Goal: Task Accomplishment & Management: Manage account settings

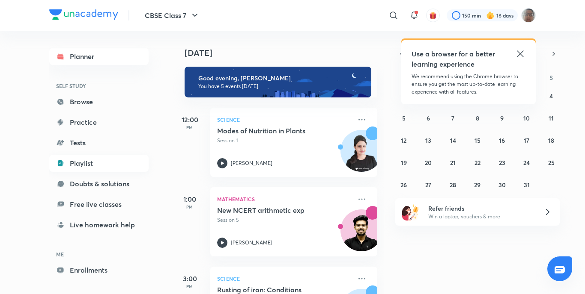
click at [79, 163] on link "Playlist" at bounding box center [98, 163] width 99 height 17
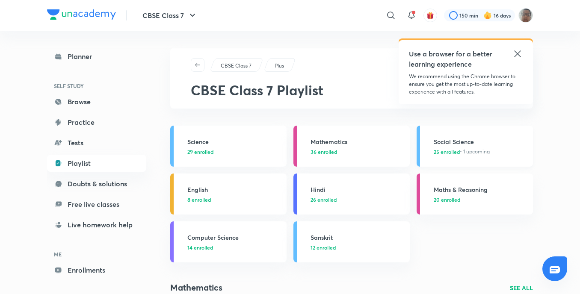
click at [421, 148] on link "Social Science 25 enrolled • 1 upcoming" at bounding box center [475, 146] width 116 height 41
click at [419, 149] on link "Social Science 25 enrolled • 1 upcoming" at bounding box center [475, 146] width 116 height 41
click at [417, 150] on link "Social Science 25 enrolled • 1 upcoming" at bounding box center [475, 146] width 116 height 41
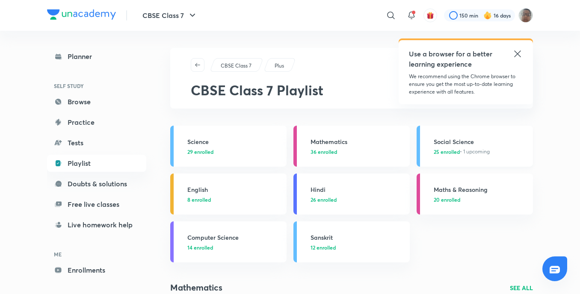
click at [417, 150] on link "Social Science 25 enrolled • 1 upcoming" at bounding box center [475, 146] width 116 height 41
click at [420, 152] on link "Social Science 25 enrolled • 1 upcoming" at bounding box center [475, 146] width 116 height 41
drag, startPoint x: 421, startPoint y: 152, endPoint x: 445, endPoint y: 159, distance: 25.3
click at [421, 152] on link "Social Science 25 enrolled • 1 upcoming" at bounding box center [475, 146] width 116 height 41
click at [445, 159] on link "Social Science 25 enrolled • 1 upcoming" at bounding box center [475, 146] width 116 height 41
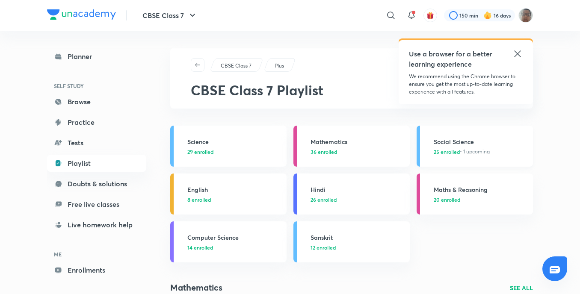
drag, startPoint x: 444, startPoint y: 159, endPoint x: 436, endPoint y: 162, distance: 9.1
click at [442, 161] on link "Social Science 25 enrolled • 1 upcoming" at bounding box center [475, 146] width 116 height 41
click at [436, 153] on span "25 enrolled" at bounding box center [447, 152] width 26 height 8
click at [423, 150] on link "Social Science 25 enrolled • 1 upcoming" at bounding box center [475, 146] width 116 height 41
click at [425, 151] on link "Social Science 25 enrolled • 1 upcoming" at bounding box center [475, 146] width 116 height 41
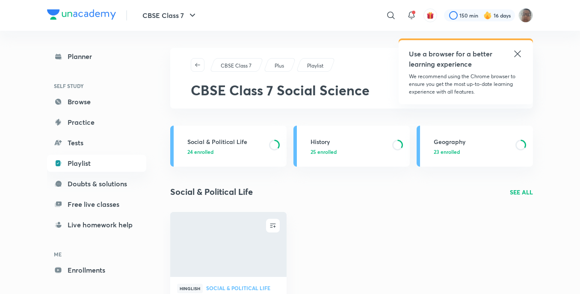
click at [424, 151] on link "Geography 23 enrolled" at bounding box center [475, 146] width 116 height 41
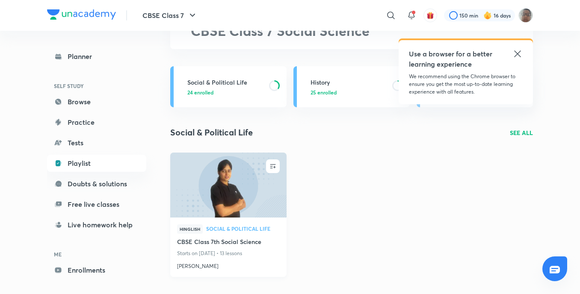
scroll to position [73, 0]
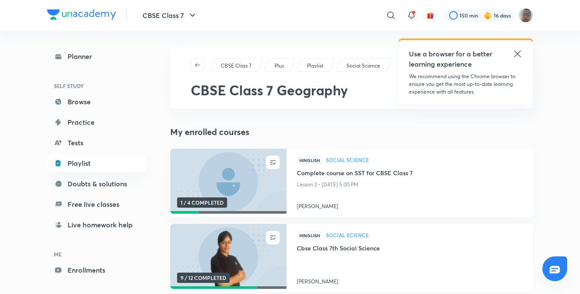
click at [242, 270] on img at bounding box center [228, 257] width 119 height 66
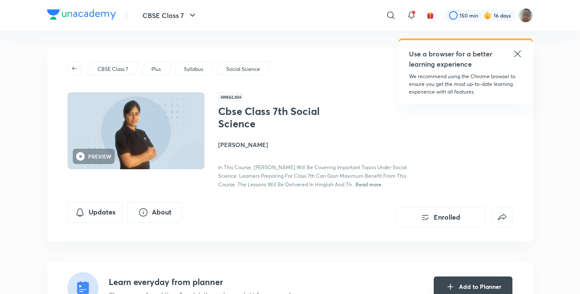
click at [508, 282] on button "Add to Planner" at bounding box center [473, 287] width 79 height 21
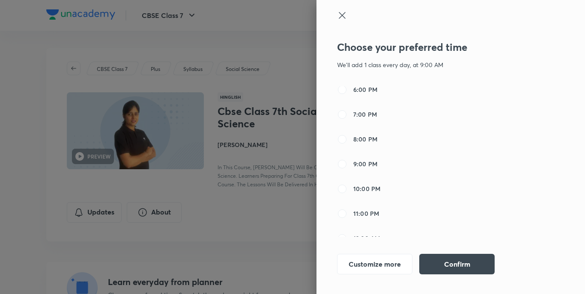
scroll to position [342, 0]
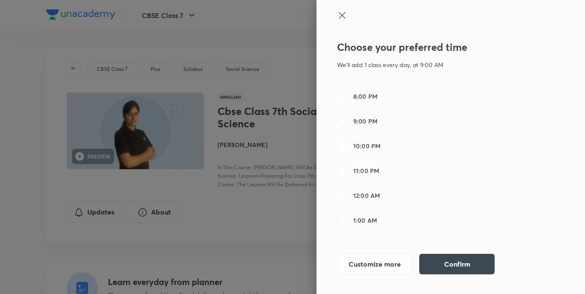
click at [339, 145] on input "10:00 PM" at bounding box center [342, 146] width 10 height 10
radio input "true"
radio input "false"
click at [462, 267] on button "Confirm" at bounding box center [456, 263] width 75 height 21
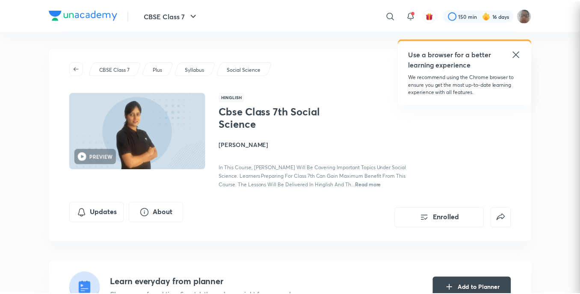
scroll to position [4, 0]
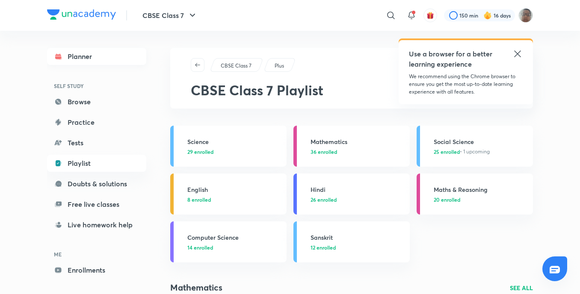
click at [101, 64] on link "Planner" at bounding box center [96, 56] width 99 height 17
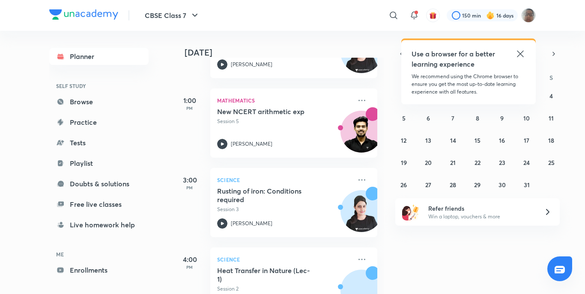
scroll to position [294, 0]
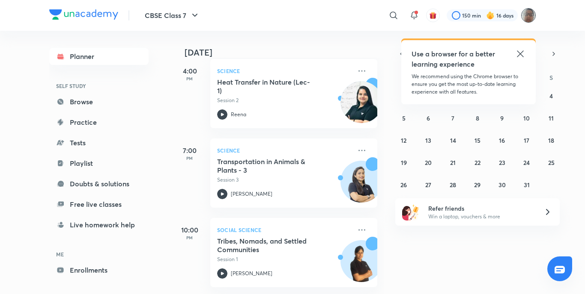
click at [529, 17] on img at bounding box center [528, 15] width 15 height 15
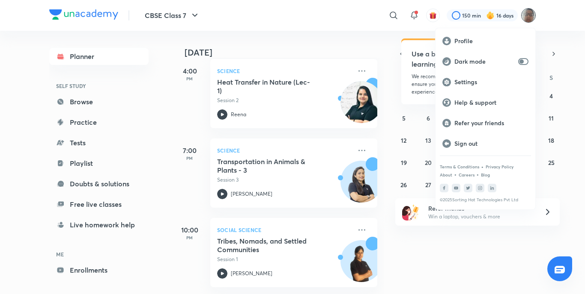
click at [500, 30] on ul "Profile Dark mode Settings Help & support Refer your friends Sign out Terms & C…" at bounding box center [485, 118] width 100 height 181
click at [492, 39] on p "Profile" at bounding box center [491, 41] width 74 height 8
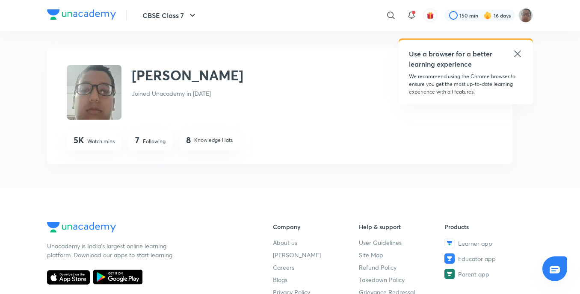
click at [92, 145] on div "5K Watch mins" at bounding box center [94, 140] width 55 height 21
click at [93, 144] on p "Watch mins" at bounding box center [100, 142] width 27 height 8
click at [102, 140] on p "Watch mins" at bounding box center [100, 142] width 27 height 8
click at [107, 141] on p "Watch mins" at bounding box center [100, 142] width 27 height 8
drag, startPoint x: 109, startPoint y: 140, endPoint x: 118, endPoint y: 139, distance: 9.0
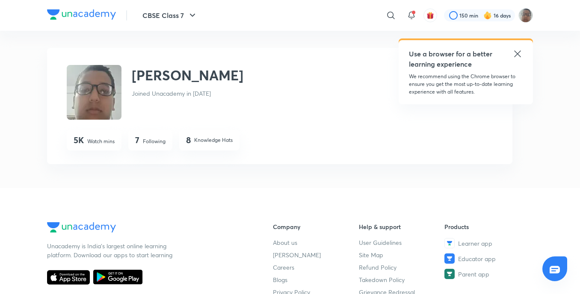
click at [118, 139] on div "5K Watch mins" at bounding box center [94, 140] width 55 height 21
drag, startPoint x: 117, startPoint y: 140, endPoint x: 40, endPoint y: 148, distance: 77.4
click at [40, 148] on div "CBSE Class 7 ​ Use a browser for a better learning experience We recommend usin…" at bounding box center [290, 236] width 580 height 473
drag, startPoint x: 40, startPoint y: 148, endPoint x: 134, endPoint y: 74, distance: 119.4
click at [134, 74] on div "Vinayak Mishra Joined Unacademy in Jan 2020 5K Watch mins 7 Following 8 Knowled…" at bounding box center [280, 106] width 466 height 116
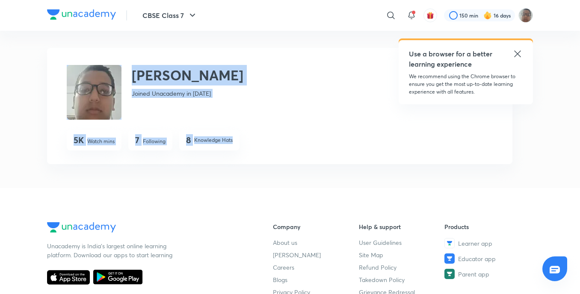
drag, startPoint x: 59, startPoint y: 61, endPoint x: 237, endPoint y: 137, distance: 192.8
click at [237, 137] on div "Vinayak Mishra Joined Unacademy in Jan 2020 5K Watch mins 7 Following 8 Knowled…" at bounding box center [280, 106] width 466 height 116
drag, startPoint x: 105, startPoint y: 85, endPoint x: 172, endPoint y: 65, distance: 70.0
copy div "Vinayak Mishra Joined Unacademy in Jan 2020 5K Watch mins 7 Following 8 Knowled…"
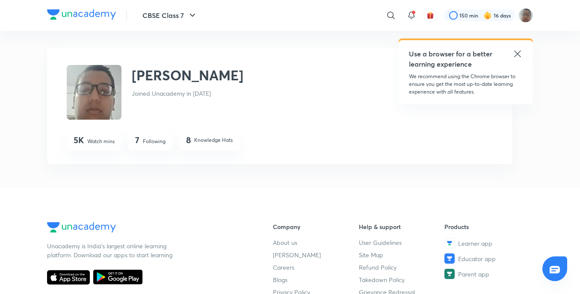
click at [517, 52] on icon at bounding box center [518, 54] width 10 height 10
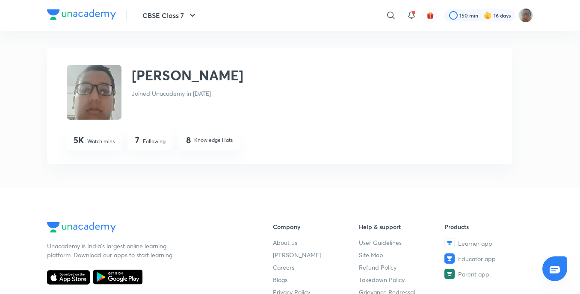
click at [156, 144] on p "Following" at bounding box center [154, 142] width 23 height 8
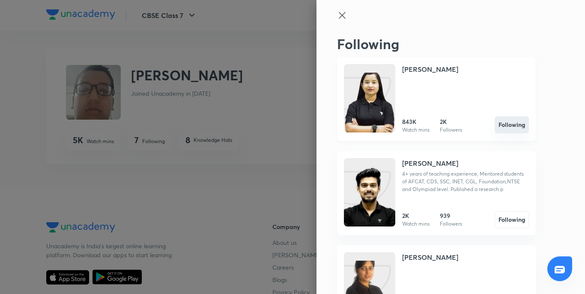
click at [502, 128] on button "Following" at bounding box center [511, 124] width 34 height 17
click at [500, 128] on button "Follow" at bounding box center [511, 124] width 34 height 17
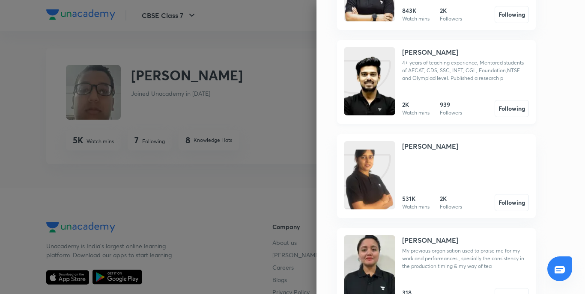
scroll to position [134, 0]
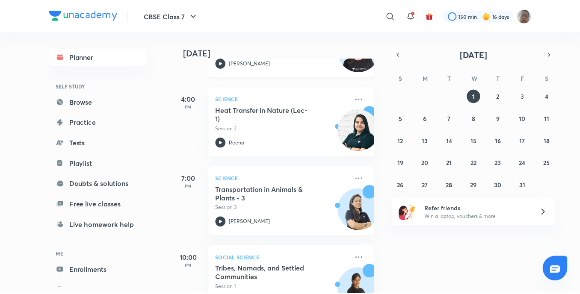
scroll to position [294, 0]
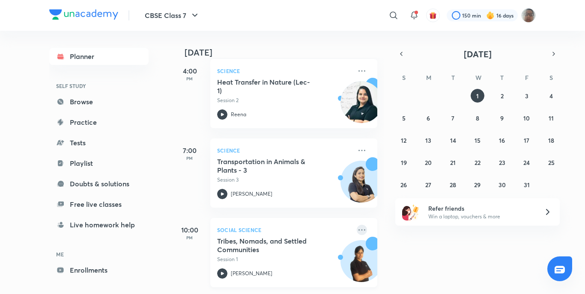
click at [356, 225] on icon at bounding box center [361, 230] width 10 height 10
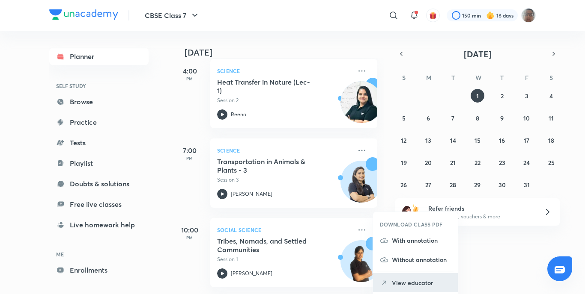
click at [429, 275] on li "View educator" at bounding box center [415, 282] width 85 height 19
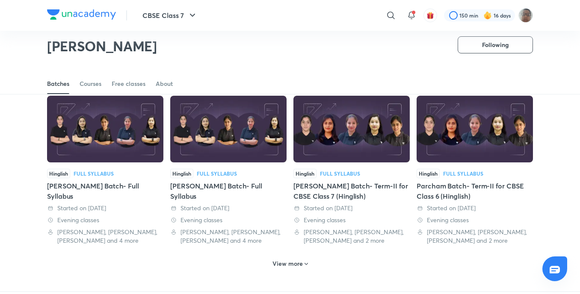
scroll to position [380, 0]
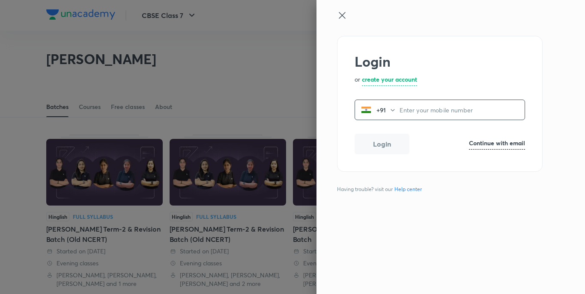
click at [345, 23] on div at bounding box center [436, 23] width 199 height 26
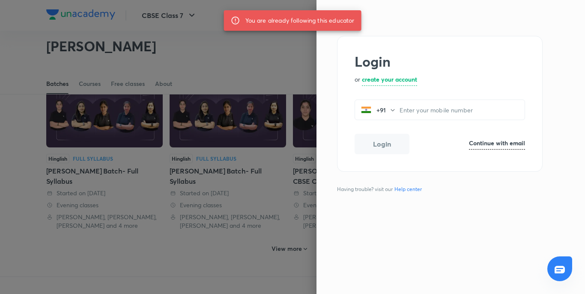
click at [333, 15] on div "You are already following this educator" at bounding box center [299, 20] width 109 height 15
click at [334, 21] on div "You are already following this educator" at bounding box center [299, 20] width 109 height 15
click at [331, 21] on div "You are already following this educator" at bounding box center [299, 20] width 109 height 15
click at [330, 21] on div "You are already following this educator" at bounding box center [299, 20] width 109 height 15
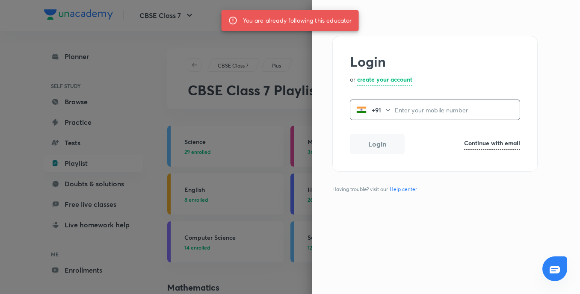
click at [404, 109] on input "tel" at bounding box center [457, 110] width 125 height 18
click at [297, 21] on div "You are already following this educator" at bounding box center [297, 20] width 109 height 15
drag, startPoint x: 297, startPoint y: 22, endPoint x: 276, endPoint y: 27, distance: 21.3
click at [276, 27] on div "You are already following this educator" at bounding box center [297, 20] width 109 height 15
drag, startPoint x: 353, startPoint y: 24, endPoint x: 309, endPoint y: 14, distance: 46.0
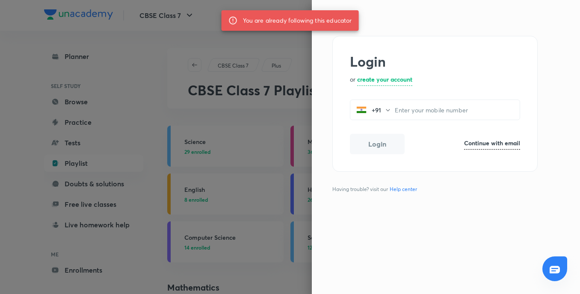
drag, startPoint x: 423, startPoint y: 145, endPoint x: 420, endPoint y: 128, distance: 16.6
click at [423, 144] on div "Login Continue with email" at bounding box center [435, 144] width 170 height 21
click at [428, 110] on input "tel" at bounding box center [457, 110] width 125 height 18
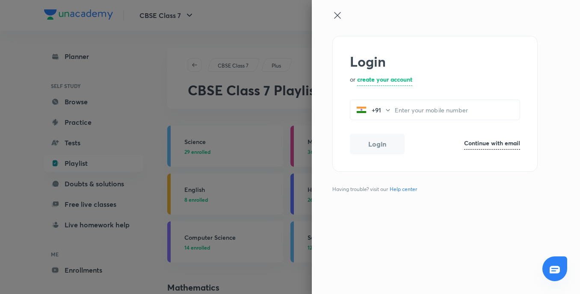
click at [334, 19] on icon at bounding box center [338, 15] width 10 height 10
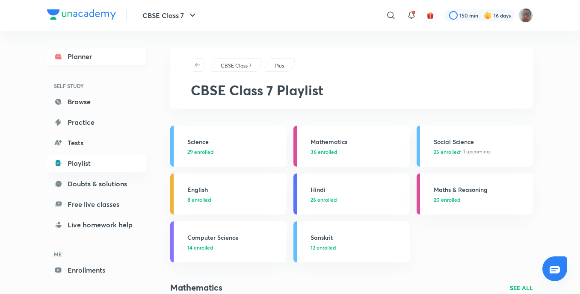
click at [90, 62] on link "Planner" at bounding box center [96, 56] width 99 height 17
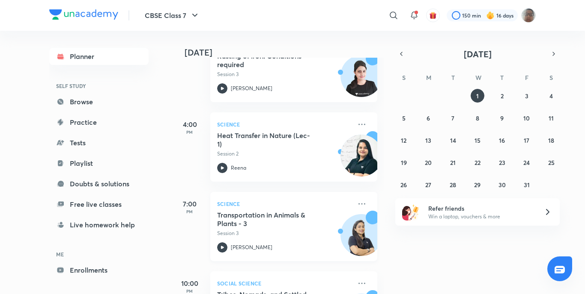
scroll to position [294, 0]
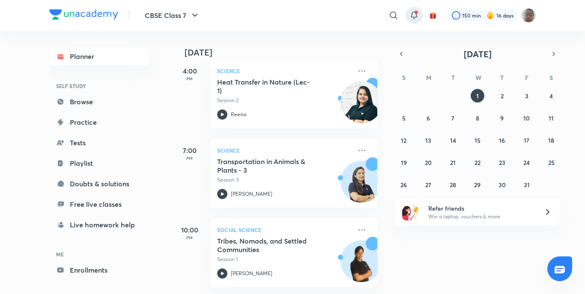
click at [417, 17] on icon at bounding box center [414, 15] width 10 height 10
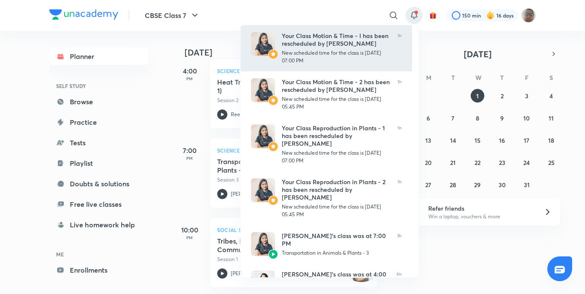
click at [360, 50] on div "New scheduled time for the class is 24 Oct, 07:00 PM" at bounding box center [336, 56] width 109 height 15
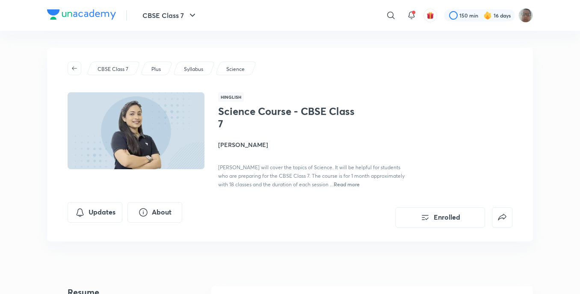
drag, startPoint x: 438, startPoint y: 41, endPoint x: 146, endPoint y: 135, distance: 306.4
click at [93, 136] on img at bounding box center [136, 131] width 140 height 79
click at [152, 135] on img at bounding box center [136, 131] width 140 height 79
click at [125, 70] on p "CBSE Class 7" at bounding box center [113, 69] width 31 height 8
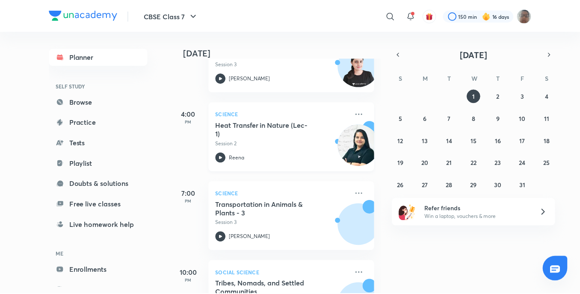
scroll to position [257, 0]
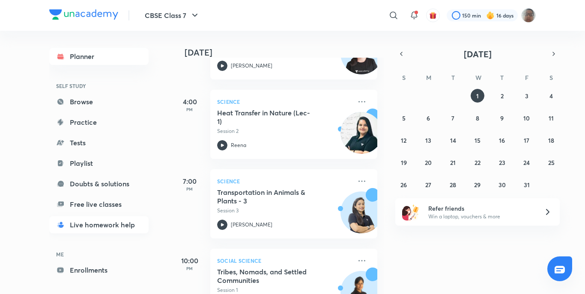
click at [83, 217] on link "Live homework help" at bounding box center [98, 225] width 99 height 17
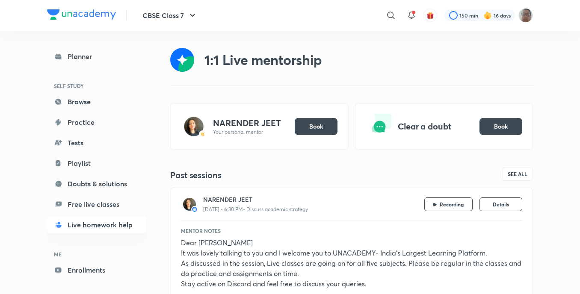
click at [95, 195] on div "Planner SELF STUDY Browse Practice Tests Playlist Doubts & solutions Free live …" at bounding box center [96, 174] width 99 height 252
click at [94, 208] on link "Free live classes" at bounding box center [96, 204] width 99 height 17
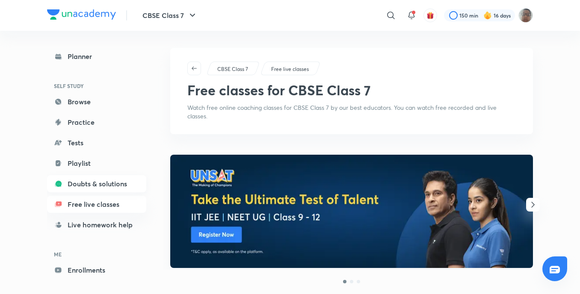
click at [102, 188] on link "Doubts & solutions" at bounding box center [96, 183] width 99 height 17
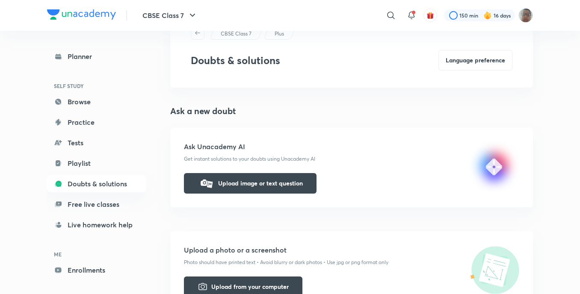
scroll to position [86, 0]
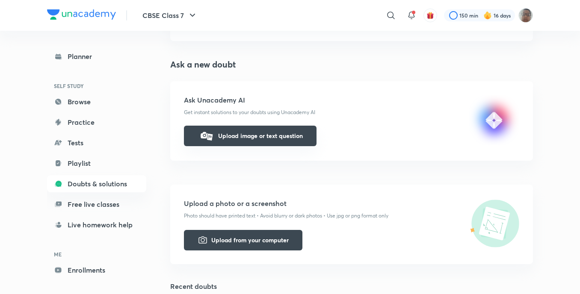
click at [284, 142] on button "Upload image or text question" at bounding box center [250, 136] width 133 height 21
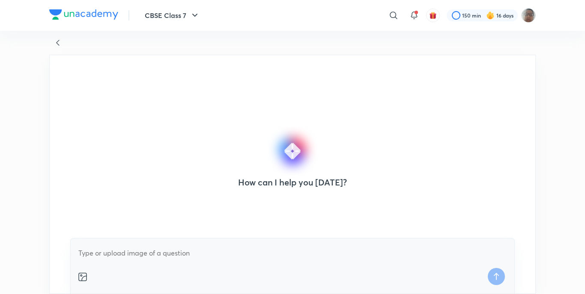
click at [53, 42] on div "CBSE Class 7 ​ 150 min 16 days How can I help you today?" at bounding box center [292, 147] width 585 height 294
click at [53, 42] on icon at bounding box center [58, 43] width 10 height 10
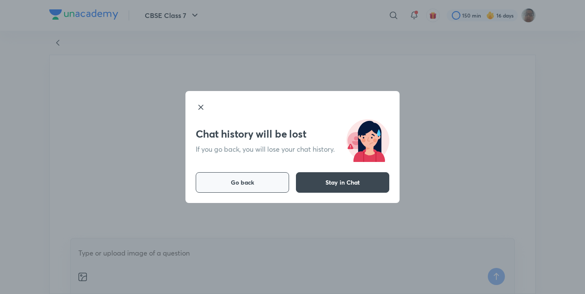
click at [268, 184] on button "Go back" at bounding box center [242, 182] width 93 height 21
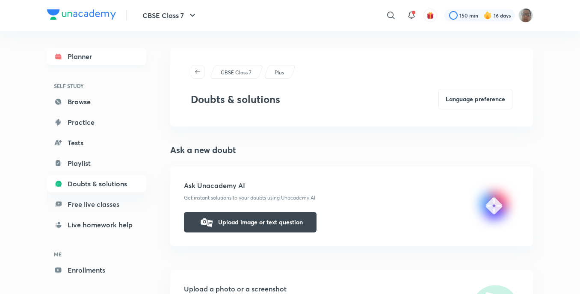
click at [103, 61] on link "Planner" at bounding box center [96, 56] width 99 height 17
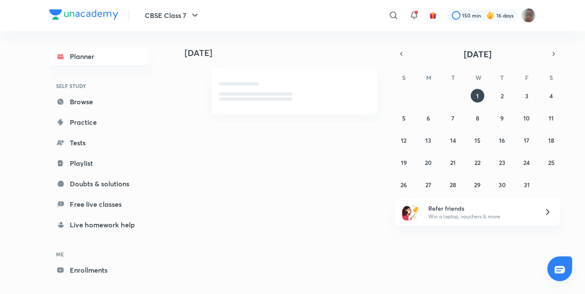
click at [103, 62] on link "Planner" at bounding box center [98, 56] width 99 height 17
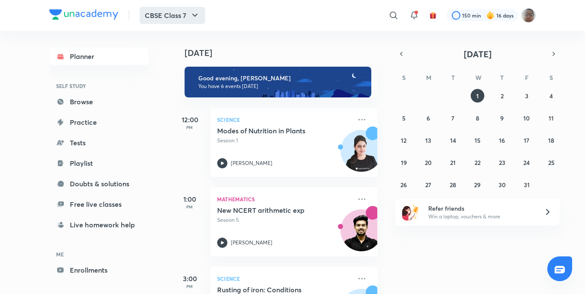
click at [196, 21] on button "CBSE Class 7" at bounding box center [172, 15] width 65 height 17
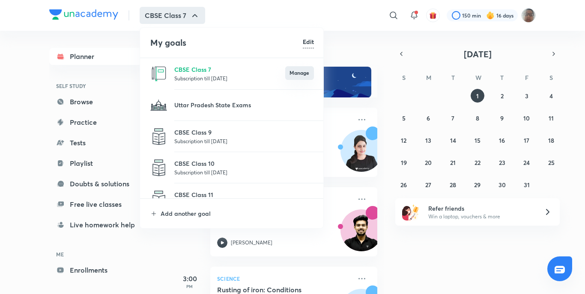
click at [301, 80] on button "Manage" at bounding box center [299, 73] width 29 height 14
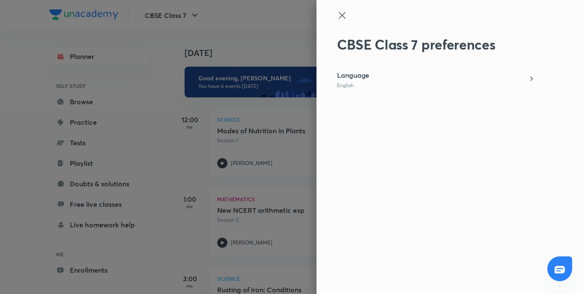
click at [345, 13] on icon at bounding box center [342, 15] width 6 height 6
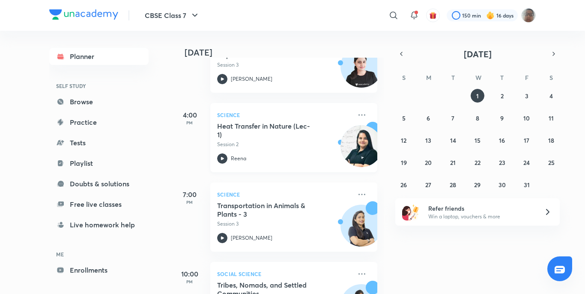
scroll to position [294, 0]
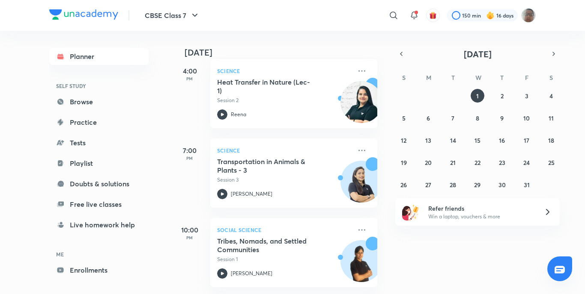
click at [570, 271] on div at bounding box center [559, 269] width 25 height 25
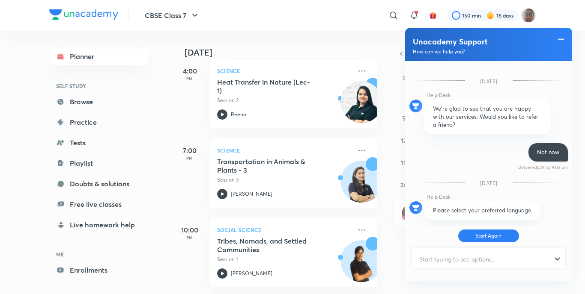
scroll to position [276, 0]
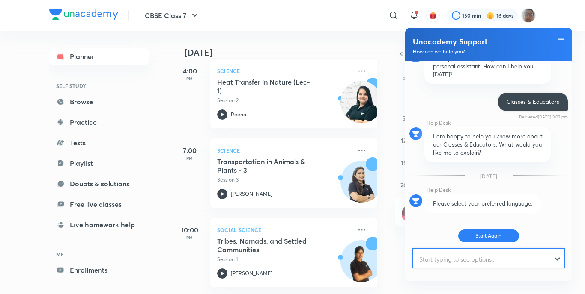
click at [466, 258] on input "text" at bounding box center [485, 259] width 144 height 21
click at [515, 206] on span "Please select your preferred language." at bounding box center [482, 204] width 99 height 8
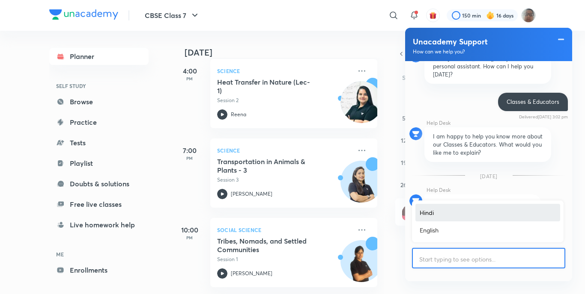
drag, startPoint x: 566, startPoint y: 258, endPoint x: 559, endPoint y: 258, distance: 6.8
click at [559, 258] on div at bounding box center [488, 259] width 151 height 21
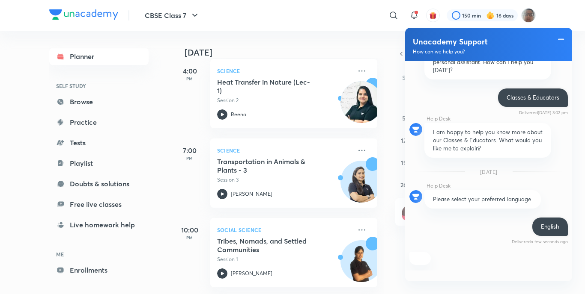
scroll to position [439, 0]
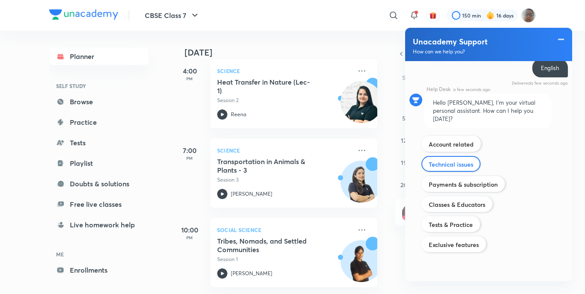
click at [470, 160] on label "Technical issues" at bounding box center [450, 164] width 45 height 8
click at [428, 160] on input "Technical issues" at bounding box center [428, 159] width 0 height 0
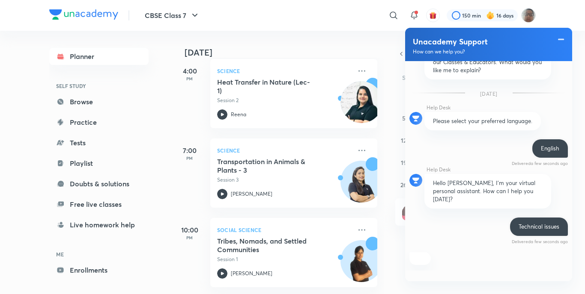
scroll to position [573, 0]
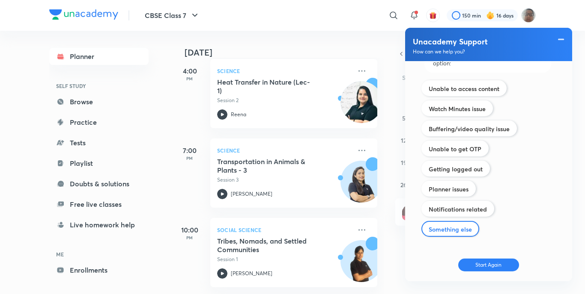
click at [449, 226] on label "Something else" at bounding box center [449, 230] width 43 height 8
click at [428, 225] on input "Something else" at bounding box center [428, 224] width 0 height 0
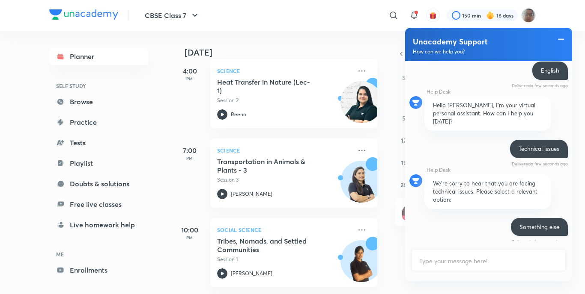
scroll to position [488, 0]
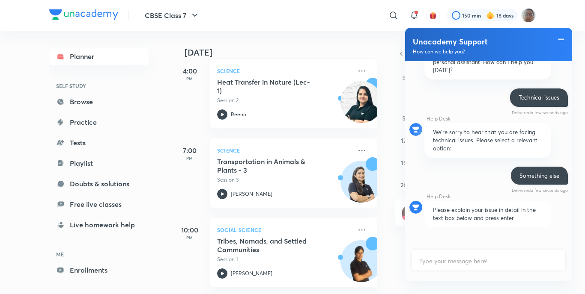
click at [564, 45] on div "Unacademy Support How can we help you?" at bounding box center [488, 44] width 167 height 33
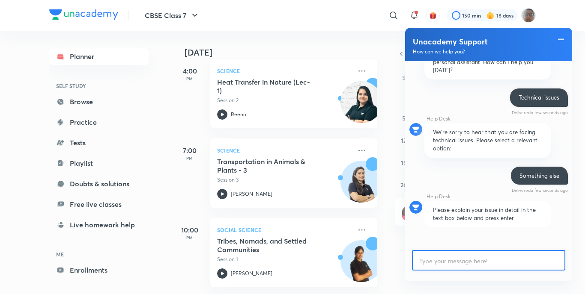
click at [444, 259] on input "text" at bounding box center [488, 261] width 151 height 21
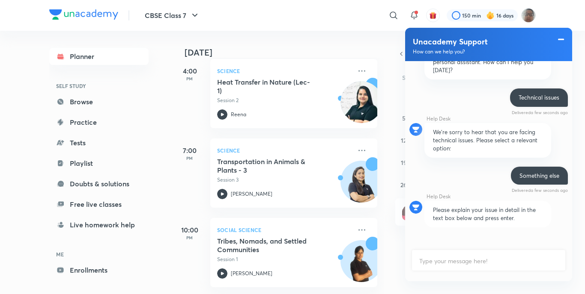
click at [560, 38] on span at bounding box center [560, 39] width 9 height 10
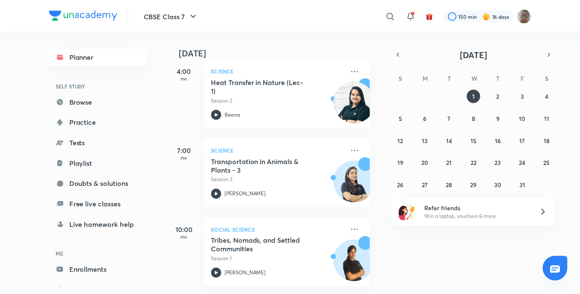
scroll to position [294, 0]
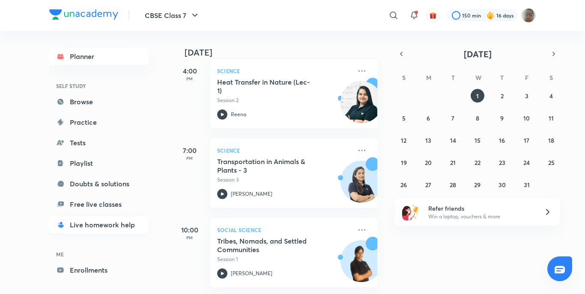
drag, startPoint x: 134, startPoint y: 221, endPoint x: 138, endPoint y: 218, distance: 5.2
click at [134, 221] on link "Live homework help" at bounding box center [98, 225] width 99 height 17
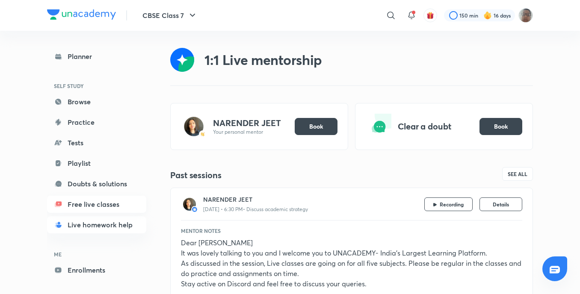
click at [108, 204] on link "Free live classes" at bounding box center [96, 204] width 99 height 17
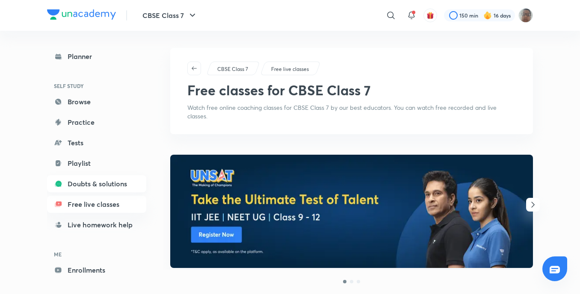
click at [110, 184] on link "Doubts & solutions" at bounding box center [96, 183] width 99 height 17
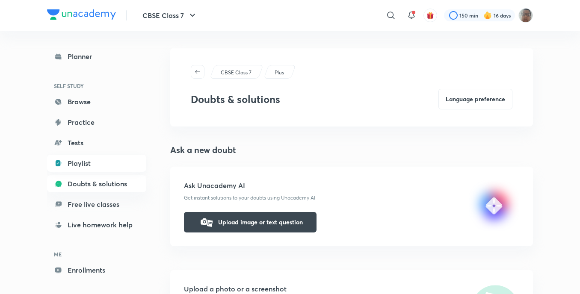
click at [106, 166] on link "Playlist" at bounding box center [96, 163] width 99 height 17
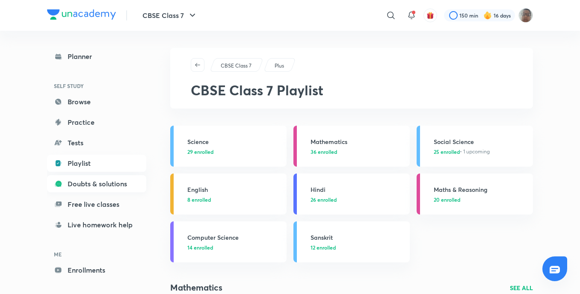
click at [115, 187] on link "Doubts & solutions" at bounding box center [96, 183] width 99 height 17
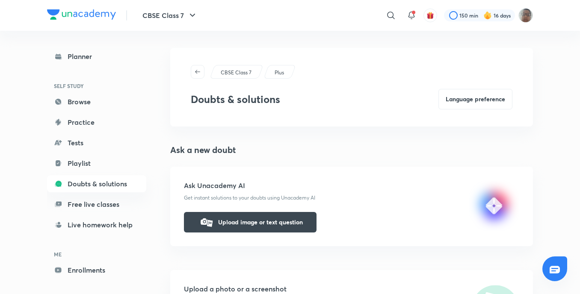
drag, startPoint x: 504, startPoint y: 44, endPoint x: 511, endPoint y: 38, distance: 9.4
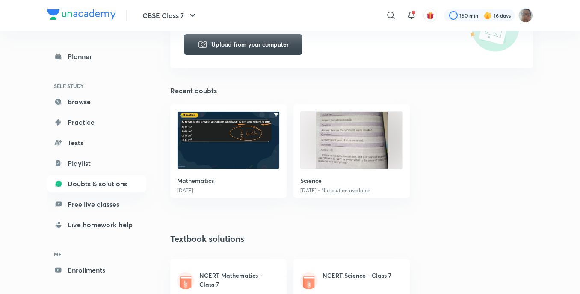
scroll to position [306, 0]
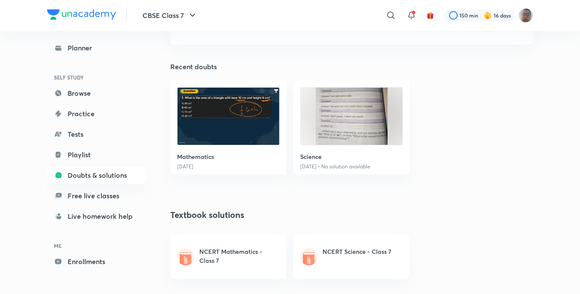
click at [229, 160] on h6 "Mathematics" at bounding box center [228, 156] width 103 height 9
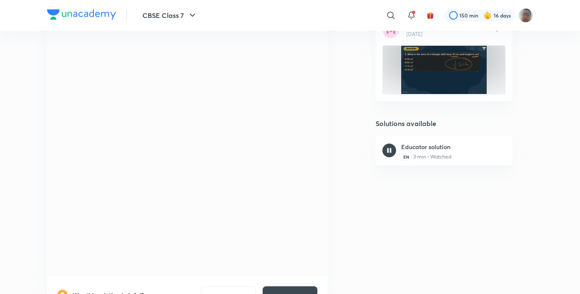
scroll to position [214, 0]
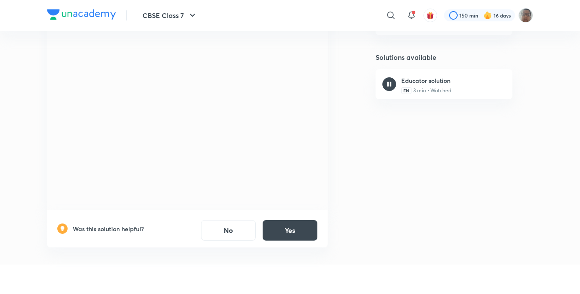
click at [288, 242] on div "Was this solution helpful? No Yes" at bounding box center [187, 229] width 281 height 38
click at [290, 240] on button "Yes" at bounding box center [290, 230] width 55 height 21
click at [281, 228] on button "Yes" at bounding box center [290, 230] width 55 height 21
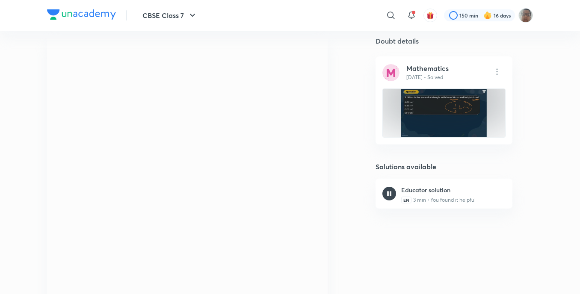
scroll to position [86, 0]
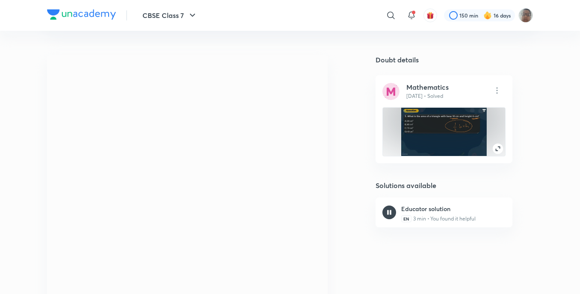
click at [459, 146] on img at bounding box center [444, 132] width 86 height 48
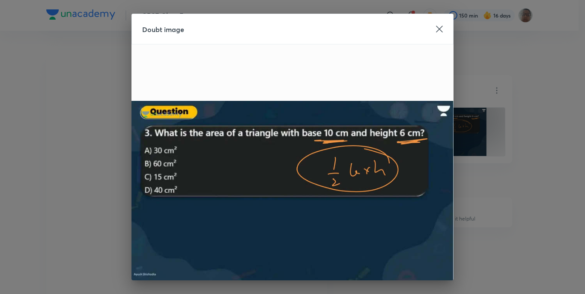
click at [438, 30] on icon at bounding box center [439, 29] width 7 height 7
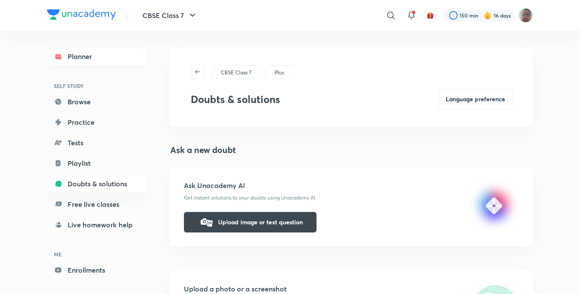
click at [92, 62] on link "Planner" at bounding box center [96, 56] width 99 height 17
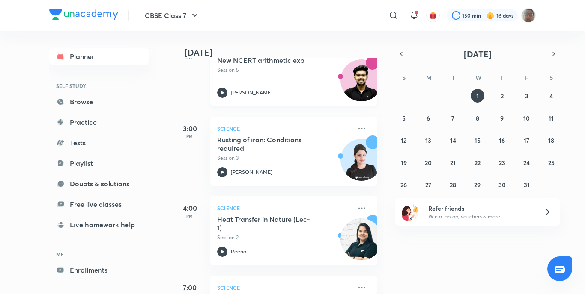
scroll to position [294, 0]
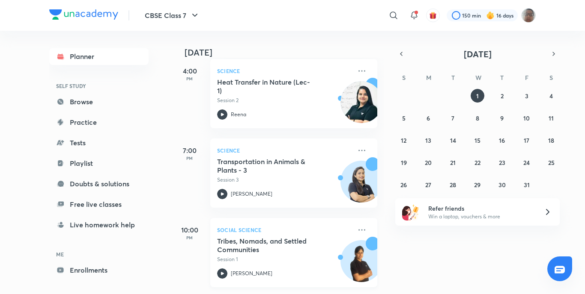
click at [223, 269] on icon at bounding box center [222, 274] width 10 height 10
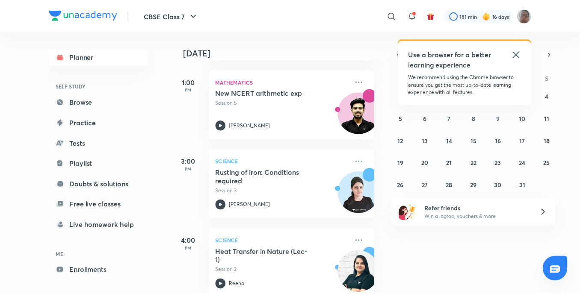
scroll to position [128, 0]
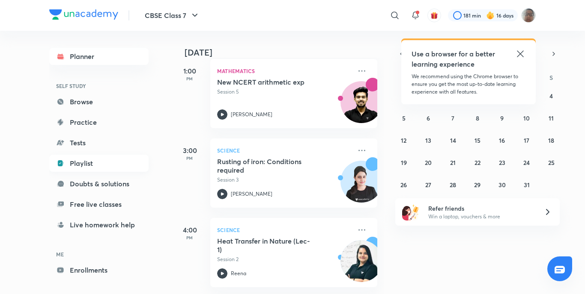
click at [69, 164] on link "Playlist" at bounding box center [98, 163] width 99 height 17
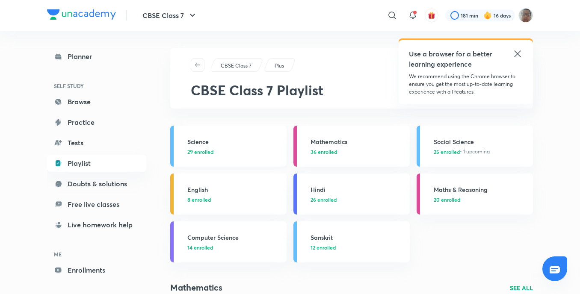
scroll to position [43, 0]
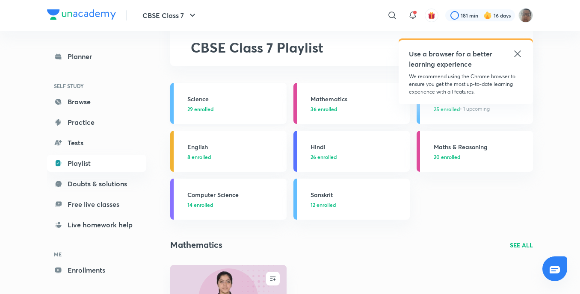
click at [174, 94] on link "Science 29 enrolled" at bounding box center [228, 103] width 116 height 41
click at [189, 104] on div "Science 29 enrolled" at bounding box center [234, 104] width 94 height 18
click at [188, 105] on div "Science 29 enrolled" at bounding box center [234, 104] width 94 height 18
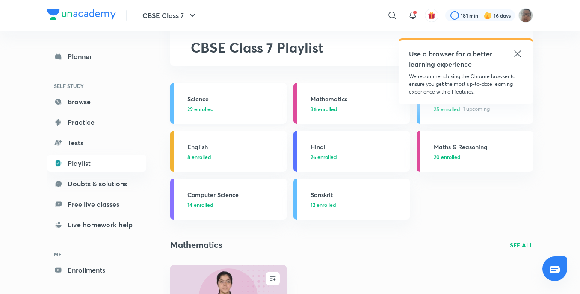
click at [188, 107] on span "29 enrolled" at bounding box center [200, 109] width 26 height 8
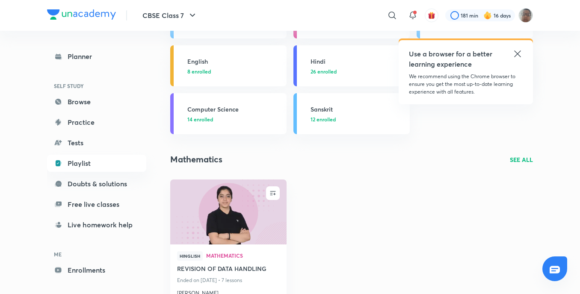
scroll to position [0, 0]
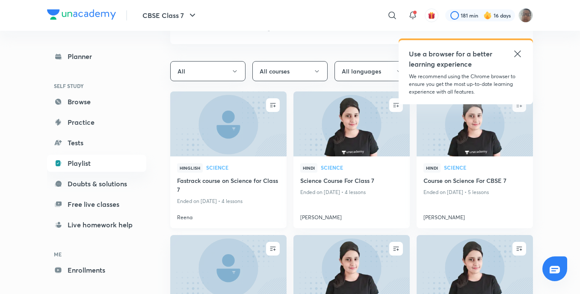
scroll to position [86, 0]
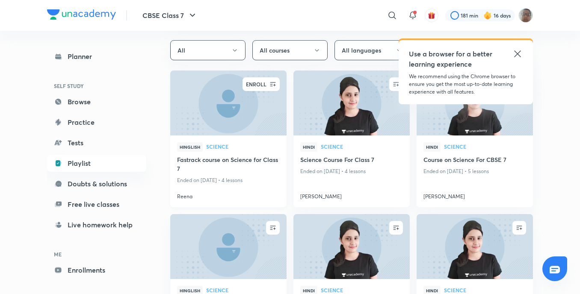
click at [274, 82] on icon "button" at bounding box center [273, 84] width 9 height 9
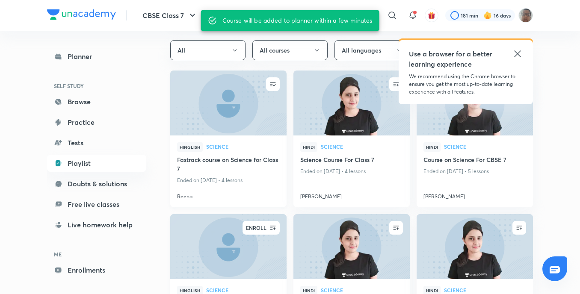
click at [278, 226] on span "button" at bounding box center [273, 228] width 14 height 9
click at [402, 228] on span "button" at bounding box center [396, 228] width 14 height 9
click at [392, 82] on icon "button" at bounding box center [396, 84] width 9 height 9
click at [512, 50] on div "Use a browser for a better learning experience" at bounding box center [466, 59] width 114 height 21
click at [514, 52] on icon at bounding box center [518, 54] width 10 height 10
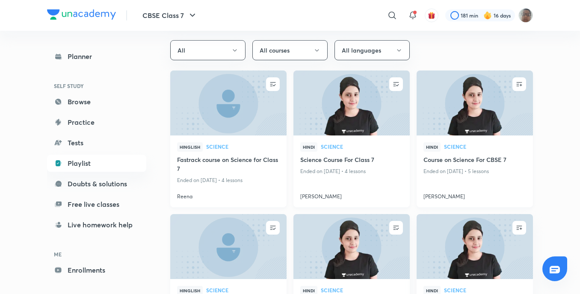
click at [518, 90] on button "button" at bounding box center [520, 84] width 14 height 14
click at [238, 136] on div "Hinglish Science Fastrack course on Science for Class 7 Ended on Feb 4, 2025 • …" at bounding box center [228, 172] width 116 height 72
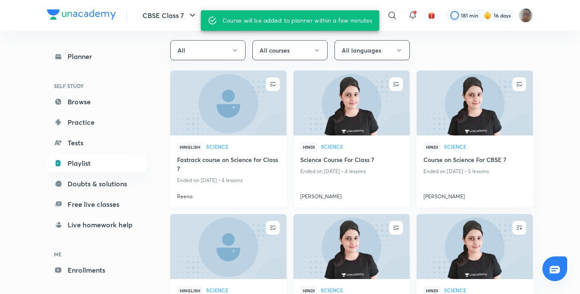
drag, startPoint x: 248, startPoint y: 181, endPoint x: 251, endPoint y: 172, distance: 9.1
click at [249, 177] on p "Ended on Feb 4, 2025 • 4 lessons" at bounding box center [228, 180] width 103 height 11
click at [258, 154] on div "Hinglish Science" at bounding box center [228, 149] width 103 height 13
click at [260, 133] on img at bounding box center [228, 103] width 119 height 66
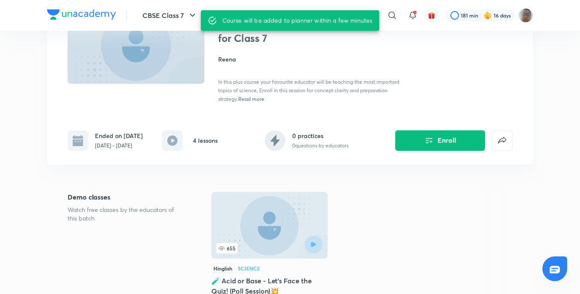
click at [256, 45] on h1 "Fastrack course on Science for Class 7" at bounding box center [288, 32] width 140 height 25
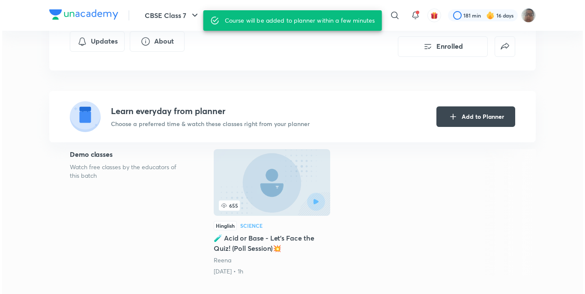
scroll to position [86, 0]
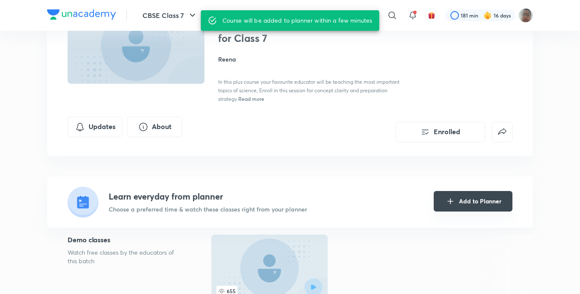
click at [456, 196] on icon "Add to Planner" at bounding box center [450, 201] width 10 height 10
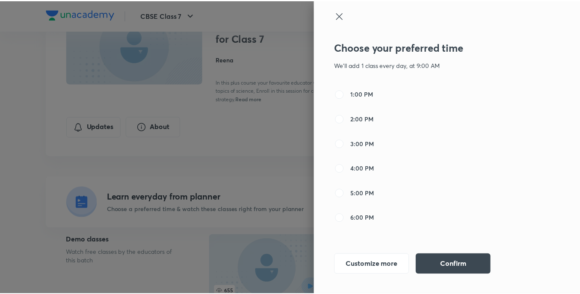
scroll to position [128, 0]
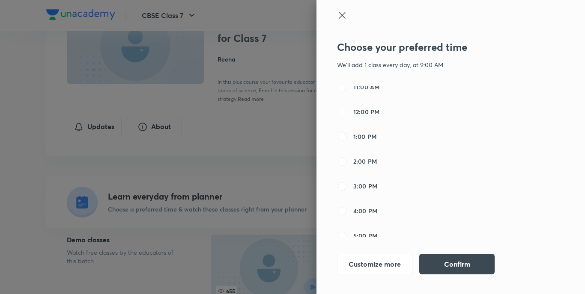
click at [344, 113] on input "12:00 PM" at bounding box center [342, 112] width 10 height 10
radio input "true"
radio input "false"
drag, startPoint x: 456, startPoint y: 268, endPoint x: 456, endPoint y: 264, distance: 4.3
click at [456, 267] on button "Confirm" at bounding box center [456, 263] width 75 height 21
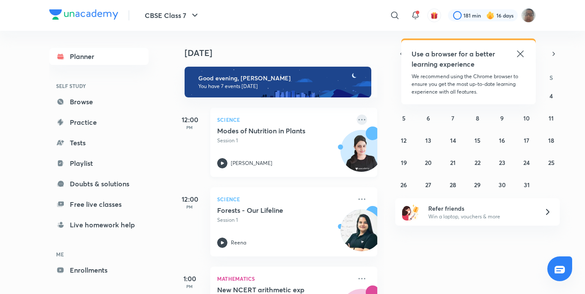
click at [356, 122] on icon at bounding box center [361, 120] width 10 height 10
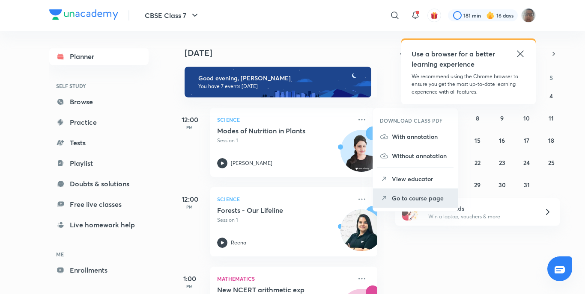
click at [399, 203] on li "Go to course page" at bounding box center [415, 198] width 85 height 19
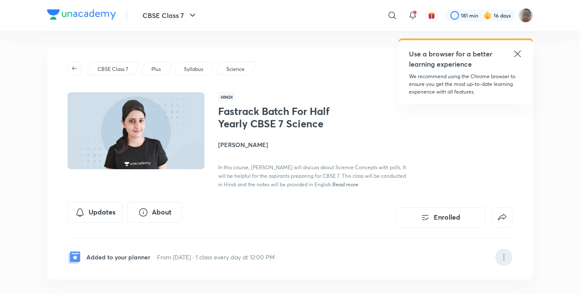
click at [509, 262] on icon at bounding box center [504, 257] width 10 height 10
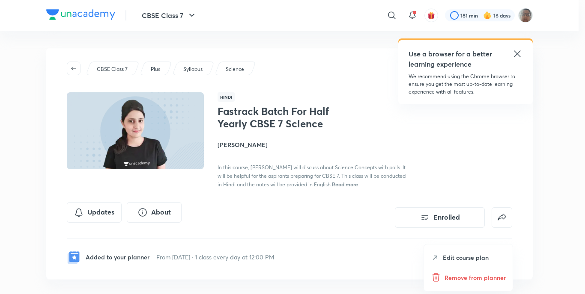
click at [470, 255] on p "Edit course plan" at bounding box center [465, 257] width 46 height 9
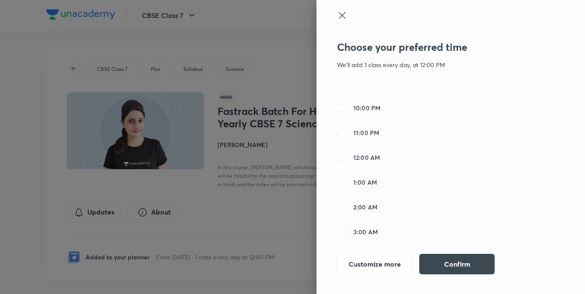
scroll to position [385, 0]
click at [341, 156] on input "12:00 AM" at bounding box center [342, 153] width 10 height 10
radio input "true"
radio input "false"
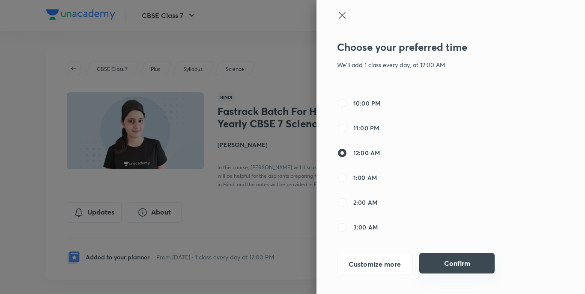
click at [447, 255] on button "Confirm" at bounding box center [456, 263] width 75 height 21
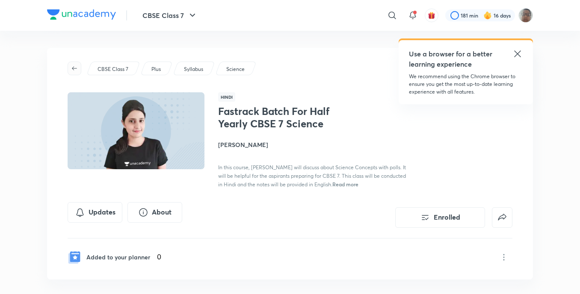
click at [74, 69] on icon "button" at bounding box center [74, 68] width 7 height 7
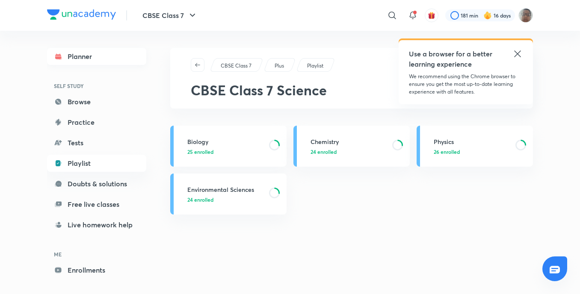
click at [100, 60] on link "Planner" at bounding box center [96, 56] width 99 height 17
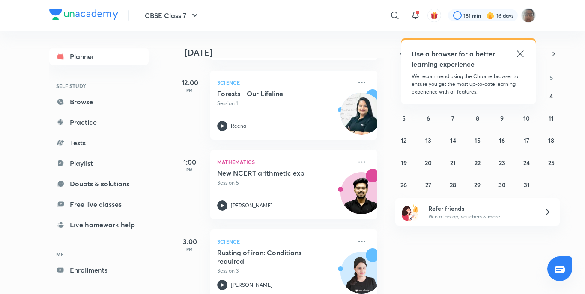
scroll to position [31, 0]
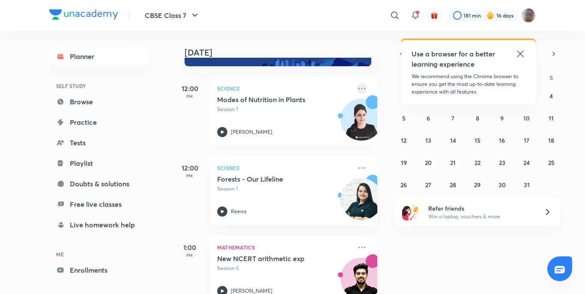
drag, startPoint x: 365, startPoint y: 83, endPoint x: 359, endPoint y: 85, distance: 6.2
click at [364, 84] on div "Science Modes of Nutrition in Plants Session 1 [PERSON_NAME]" at bounding box center [293, 111] width 167 height 69
click at [357, 86] on icon at bounding box center [361, 88] width 10 height 10
click at [356, 88] on icon at bounding box center [361, 88] width 10 height 10
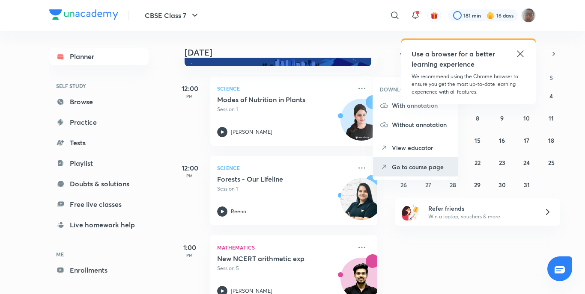
click at [407, 170] on p "Go to course page" at bounding box center [421, 167] width 59 height 9
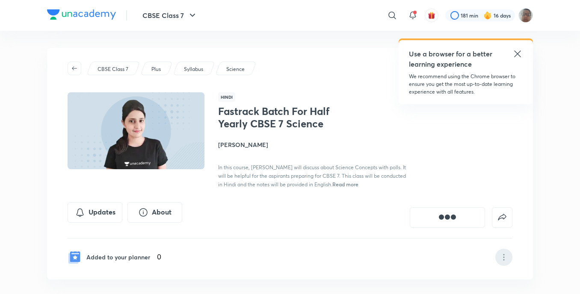
click at [497, 259] on div at bounding box center [504, 257] width 17 height 17
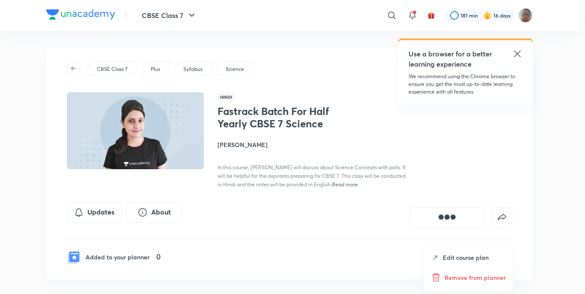
click at [489, 276] on p "Remove from planner" at bounding box center [474, 277] width 61 height 9
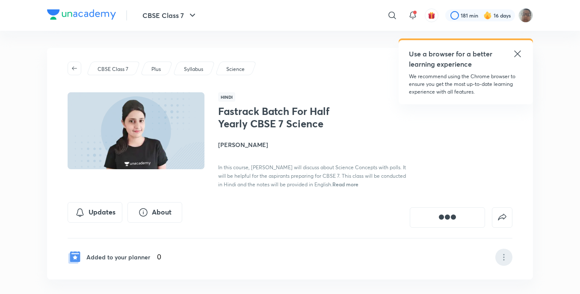
click at [508, 259] on div at bounding box center [504, 257] width 17 height 17
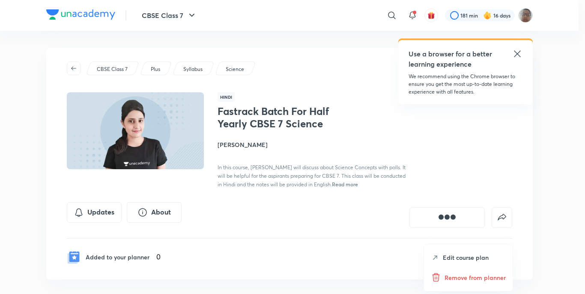
click at [468, 277] on p "Remove from planner" at bounding box center [474, 277] width 61 height 9
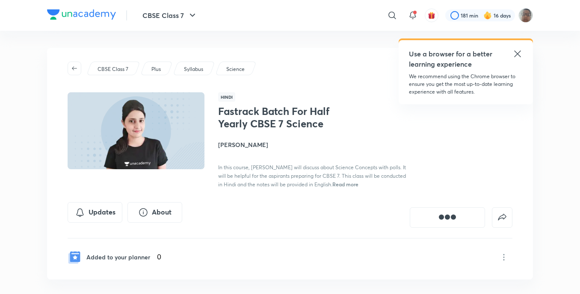
drag, startPoint x: 463, startPoint y: 283, endPoint x: 457, endPoint y: 285, distance: 5.8
click at [460, 286] on div "Fastrack Batch For Half Yearly CBSE 7 Science Enrolled CBSE Class 7 Plus Syllab…" at bounding box center [290, 174] width 486 height 252
click at [507, 258] on icon at bounding box center [504, 257] width 10 height 10
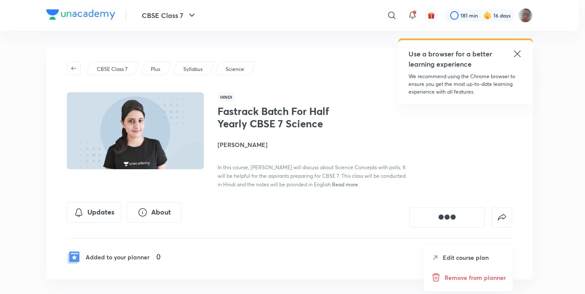
click at [477, 278] on p "Remove from planner" at bounding box center [474, 277] width 61 height 9
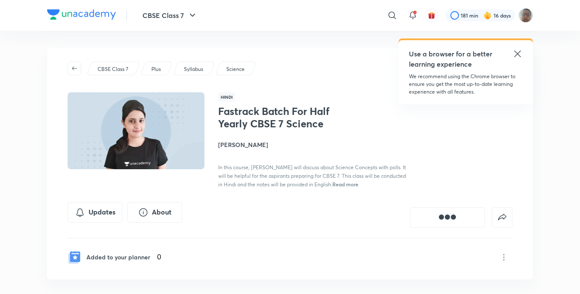
click at [495, 261] on div "Added to your planner 0" at bounding box center [290, 252] width 445 height 27
click at [502, 260] on icon at bounding box center [504, 257] width 10 height 10
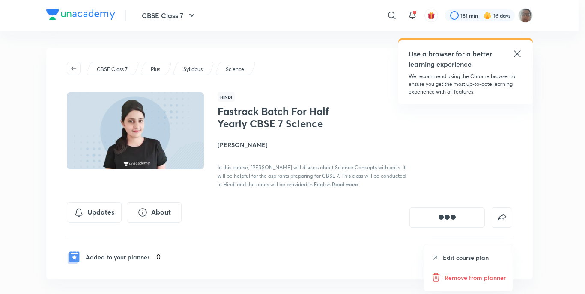
click at [434, 276] on icon at bounding box center [436, 278] width 10 height 10
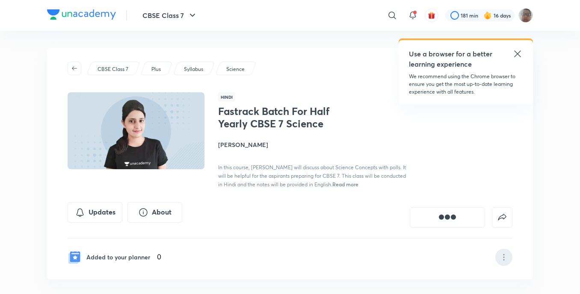
click at [498, 258] on div at bounding box center [504, 257] width 17 height 17
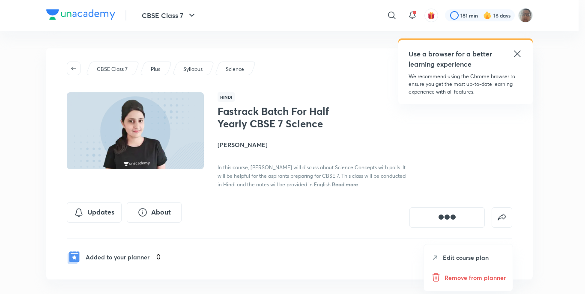
click at [445, 278] on p "Remove from planner" at bounding box center [474, 277] width 61 height 9
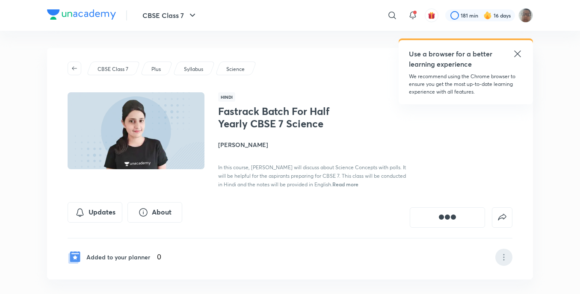
click at [495, 259] on div "Added to your planner 0" at bounding box center [290, 252] width 445 height 27
click at [500, 259] on icon at bounding box center [504, 257] width 10 height 10
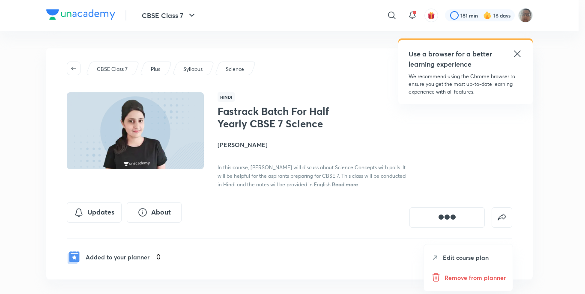
click at [472, 259] on p "Edit course plan" at bounding box center [465, 257] width 46 height 9
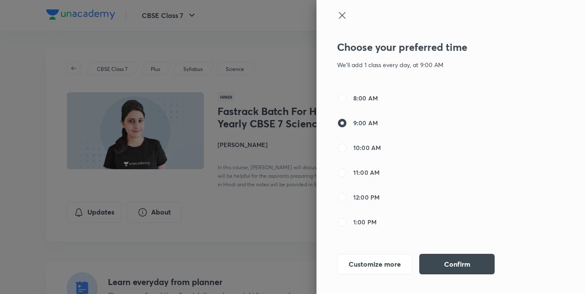
scroll to position [86, 0]
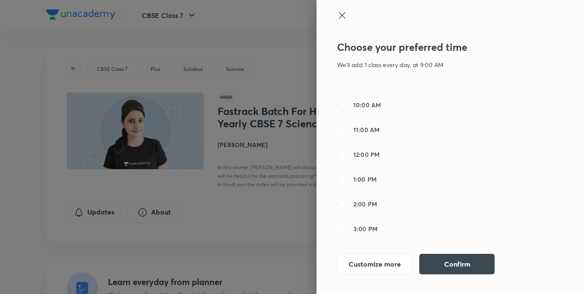
click at [342, 156] on input "12:00 PM" at bounding box center [342, 155] width 10 height 10
radio input "true"
radio input "false"
click at [343, 229] on input "3:00 PM" at bounding box center [342, 229] width 10 height 10
radio input "true"
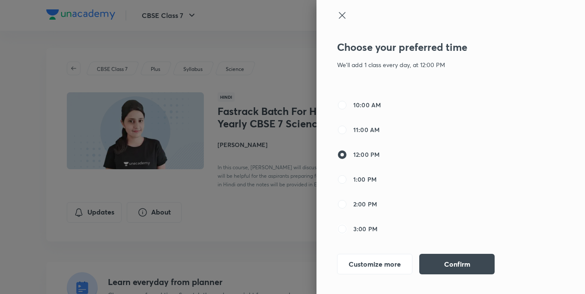
radio input "false"
click at [342, 233] on input "10:00 PM" at bounding box center [342, 232] width 10 height 10
radio input "true"
radio input "false"
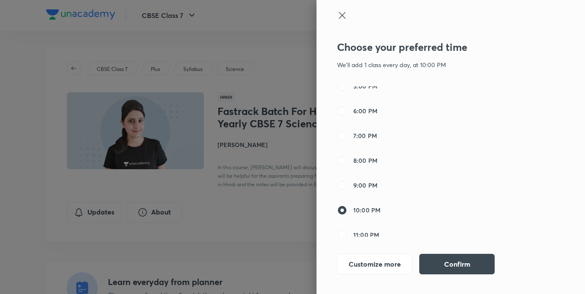
scroll to position [300, 0]
click at [342, 211] on input "11:00 PM" at bounding box center [342, 214] width 10 height 10
radio input "true"
radio input "false"
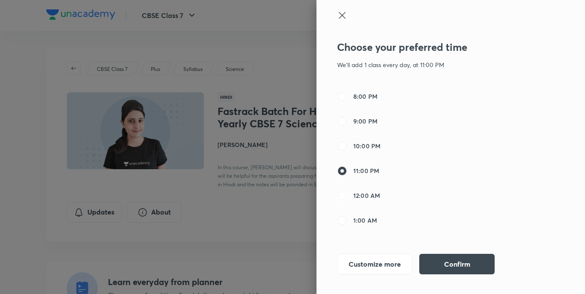
click at [344, 197] on input "12:00 AM" at bounding box center [342, 196] width 10 height 10
radio input "true"
radio input "false"
click at [427, 254] on button "Confirm" at bounding box center [456, 263] width 75 height 21
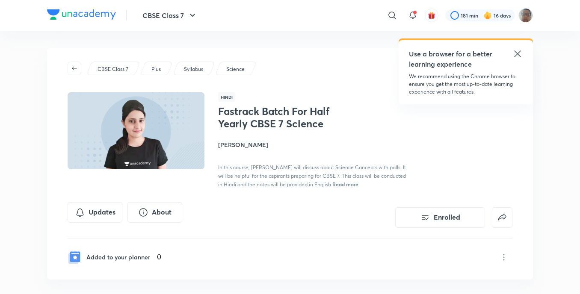
click at [463, 280] on div "Fastrack Batch For Half Yearly CBSE 7 Science Enrolled CBSE Class 7 Plus Syllab…" at bounding box center [290, 174] width 486 height 252
click at [503, 258] on icon at bounding box center [504, 257] width 10 height 10
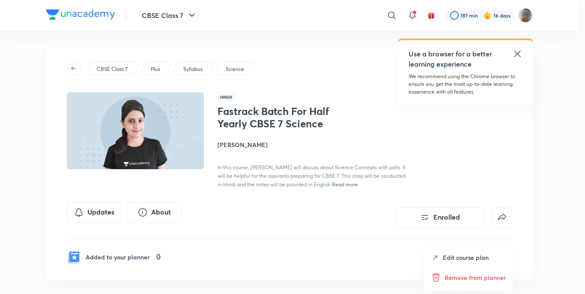
click at [457, 259] on p "Edit course plan" at bounding box center [465, 257] width 46 height 9
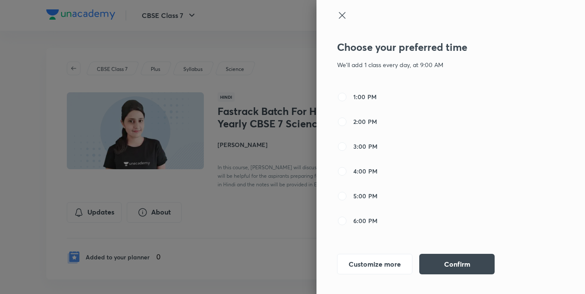
scroll to position [171, 0]
click at [252, 227] on div at bounding box center [292, 147] width 585 height 294
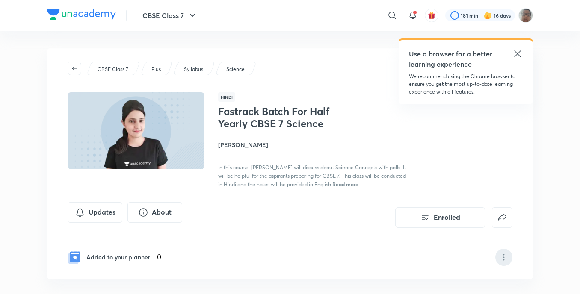
drag, startPoint x: 491, startPoint y: 258, endPoint x: 505, endPoint y: 258, distance: 13.3
click at [493, 258] on div "Added to your planner 0" at bounding box center [290, 252] width 445 height 27
click at [505, 258] on icon at bounding box center [504, 257] width 10 height 10
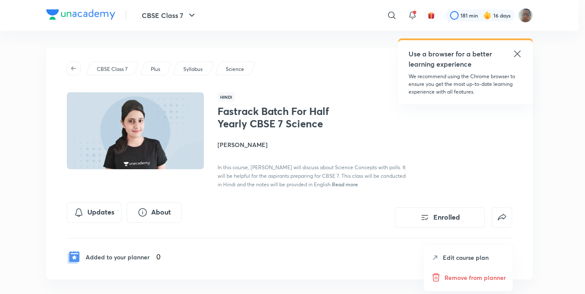
click at [436, 276] on icon at bounding box center [436, 278] width 10 height 10
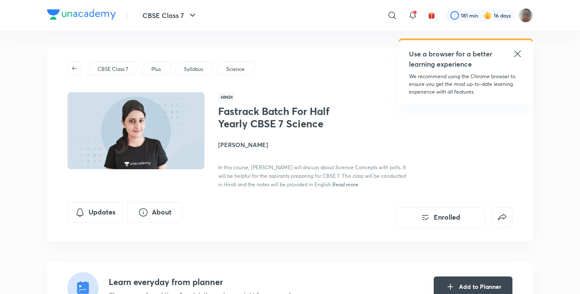
click at [486, 286] on button "Add to Planner" at bounding box center [473, 287] width 79 height 21
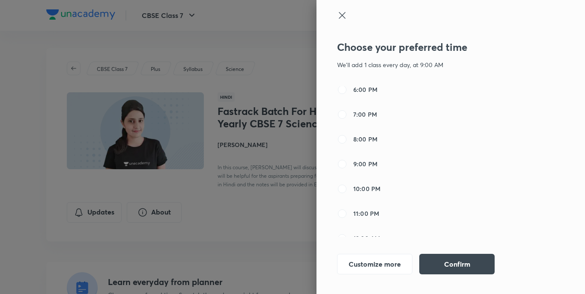
scroll to position [342, 0]
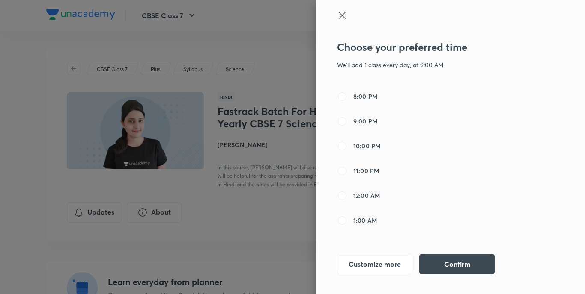
drag, startPoint x: 345, startPoint y: 192, endPoint x: 355, endPoint y: 205, distance: 16.1
click at [345, 193] on input "12:00 AM" at bounding box center [342, 196] width 10 height 10
radio input "true"
radio input "false"
click at [460, 267] on button "Confirm" at bounding box center [456, 263] width 75 height 21
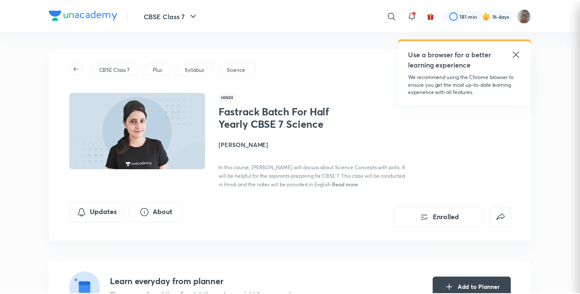
scroll to position [4, 0]
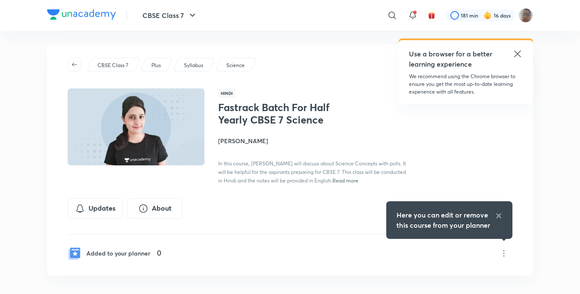
click at [495, 215] on h5 "Here you can edit or remove this course from your planner" at bounding box center [446, 220] width 99 height 21
click at [497, 217] on icon at bounding box center [499, 216] width 7 height 7
